Goal: Task Accomplishment & Management: Complete application form

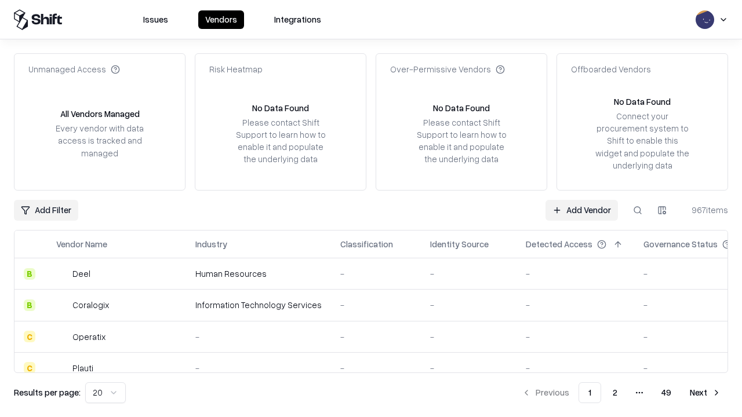
click at [581, 210] on link "Add Vendor" at bounding box center [581, 210] width 72 height 21
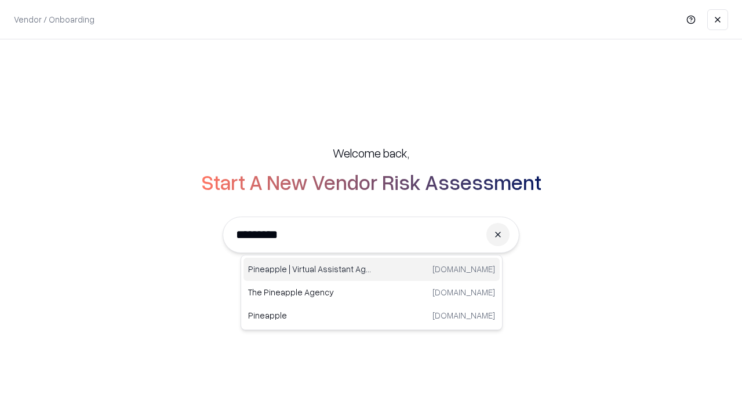
click at [372, 270] on div "Pineapple | Virtual Assistant Agency [DOMAIN_NAME]" at bounding box center [371, 269] width 256 height 23
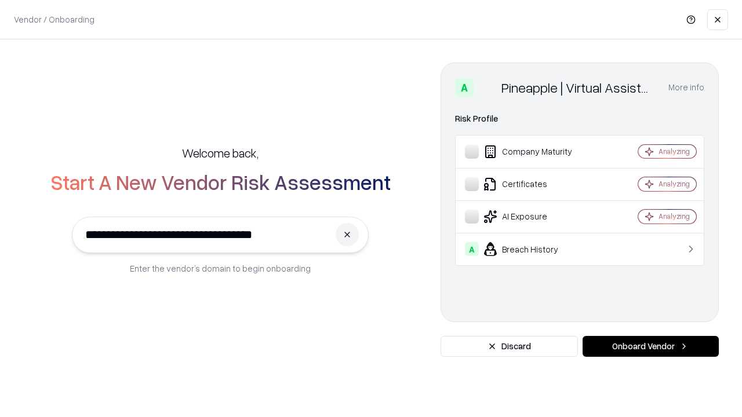
type input "**********"
click at [650, 347] on button "Onboard Vendor" at bounding box center [651, 346] width 136 height 21
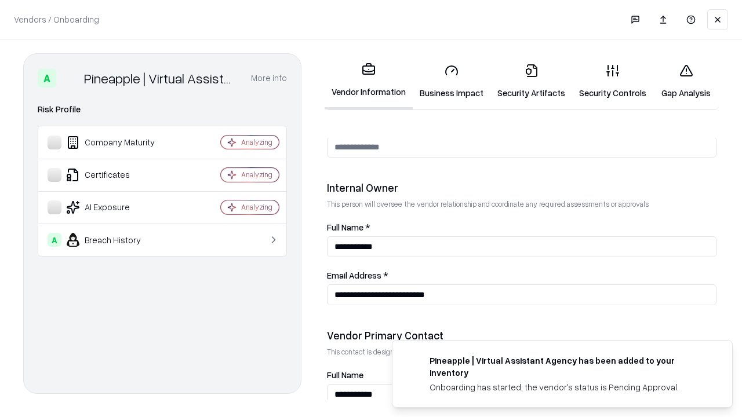
scroll to position [600, 0]
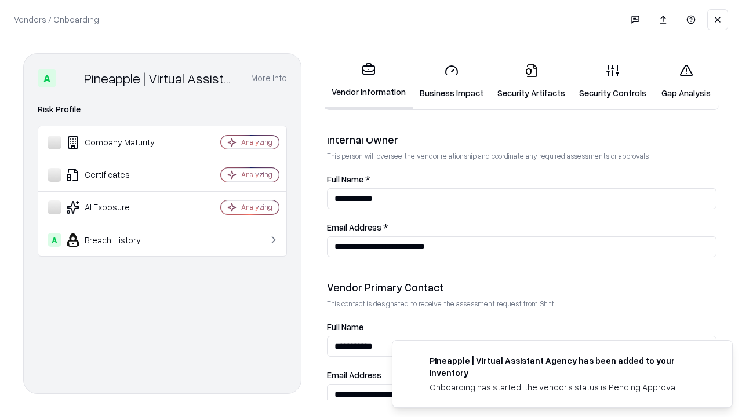
click at [452, 81] on link "Business Impact" at bounding box center [452, 81] width 78 height 54
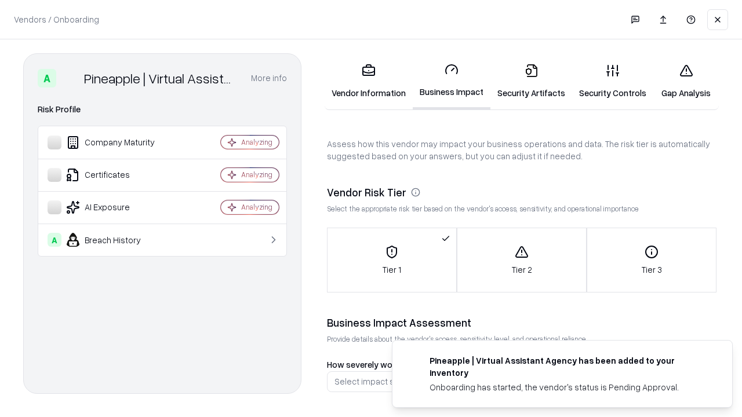
click at [686, 81] on link "Gap Analysis" at bounding box center [685, 81] width 65 height 54
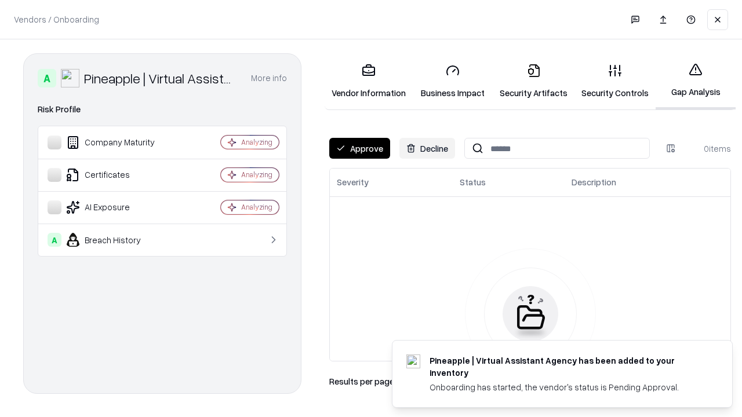
click at [359, 148] on button "Approve" at bounding box center [359, 148] width 61 height 21
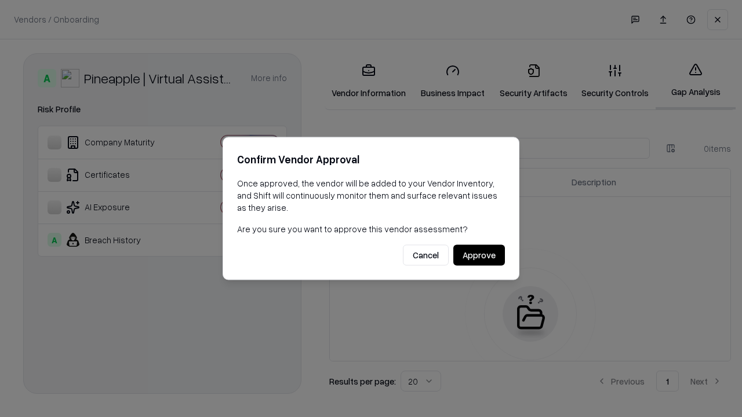
click at [479, 255] on button "Approve" at bounding box center [479, 255] width 52 height 21
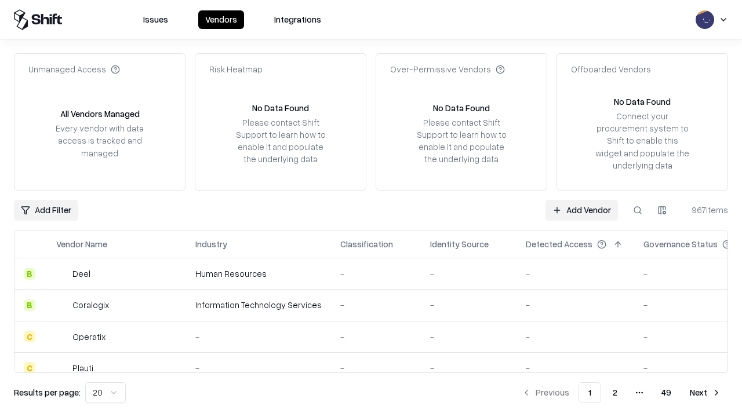
type input "**********"
click at [581, 210] on link "Add Vendor" at bounding box center [581, 210] width 72 height 21
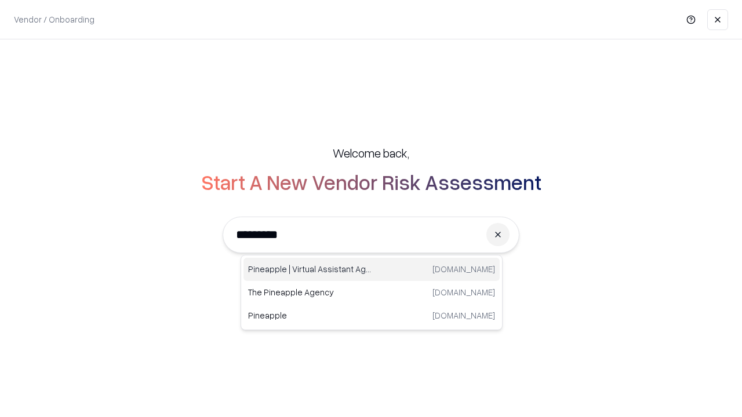
click at [372, 270] on div "Pineapple | Virtual Assistant Agency [DOMAIN_NAME]" at bounding box center [371, 269] width 256 height 23
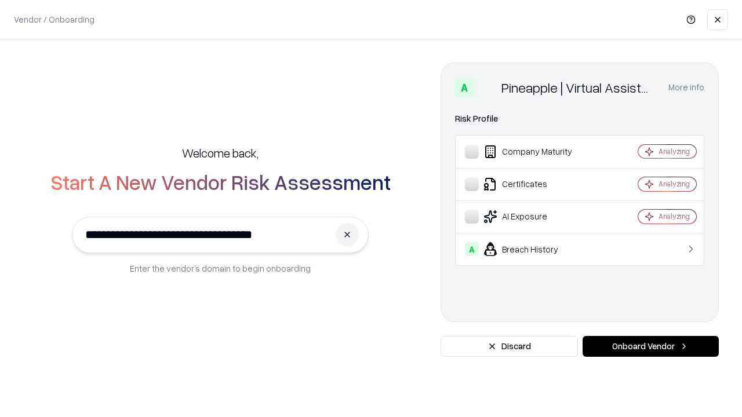
type input "**********"
click at [650, 347] on button "Onboard Vendor" at bounding box center [651, 346] width 136 height 21
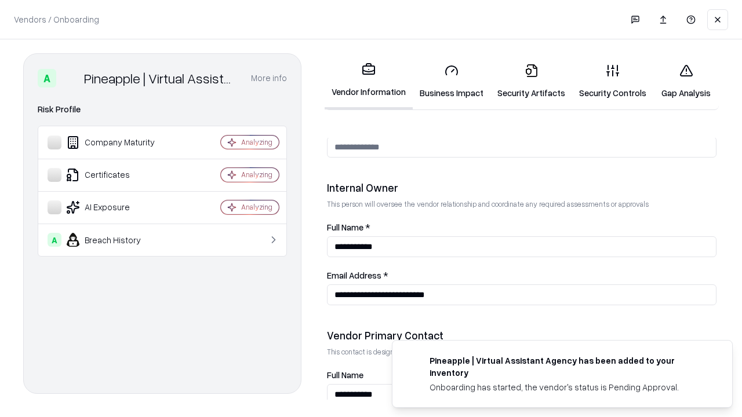
scroll to position [600, 0]
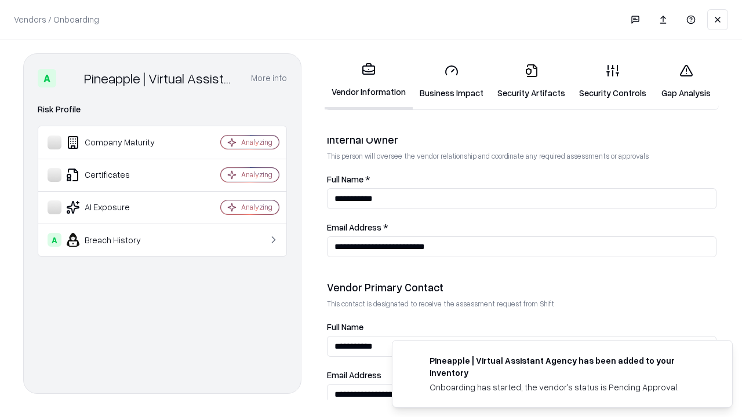
click at [686, 81] on link "Gap Analysis" at bounding box center [685, 81] width 65 height 54
